Goal: Feedback & Contribution: Submit feedback/report problem

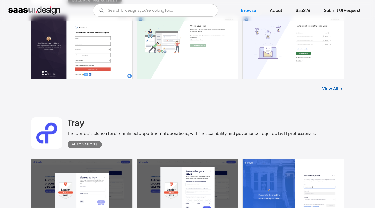
scroll to position [888, 0]
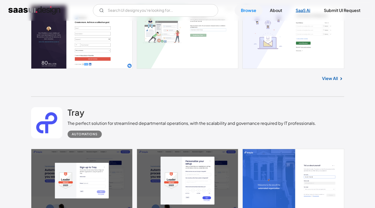
click at [307, 8] on link "SaaS Ai" at bounding box center [302, 10] width 27 height 11
click at [335, 10] on link "Submit UI Request" at bounding box center [341, 10] width 49 height 11
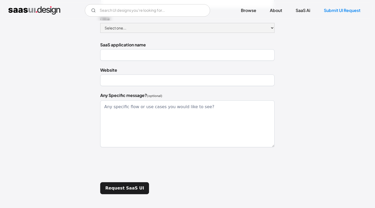
scroll to position [127, 0]
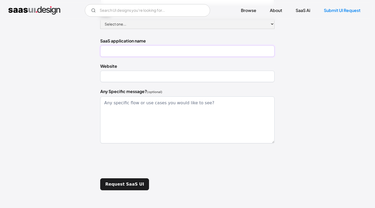
click at [116, 47] on input "SaaS application name" at bounding box center [187, 50] width 174 height 11
click at [64, 117] on div "Hi there! Not found what you're looking for? Have any SaaS Application UI / UX …" at bounding box center [187, 51] width 337 height 305
click at [62, 155] on div "Hi there! Not found what you're looking for? Have any SaaS Application UI / UX …" at bounding box center [187, 51] width 337 height 305
click at [114, 79] on input "Website" at bounding box center [187, 76] width 174 height 11
click at [332, 97] on div "Hi there! Not found what you're looking for? Have any SaaS Application UI / UX …" at bounding box center [187, 51] width 337 height 305
